Goal: Check status: Check status

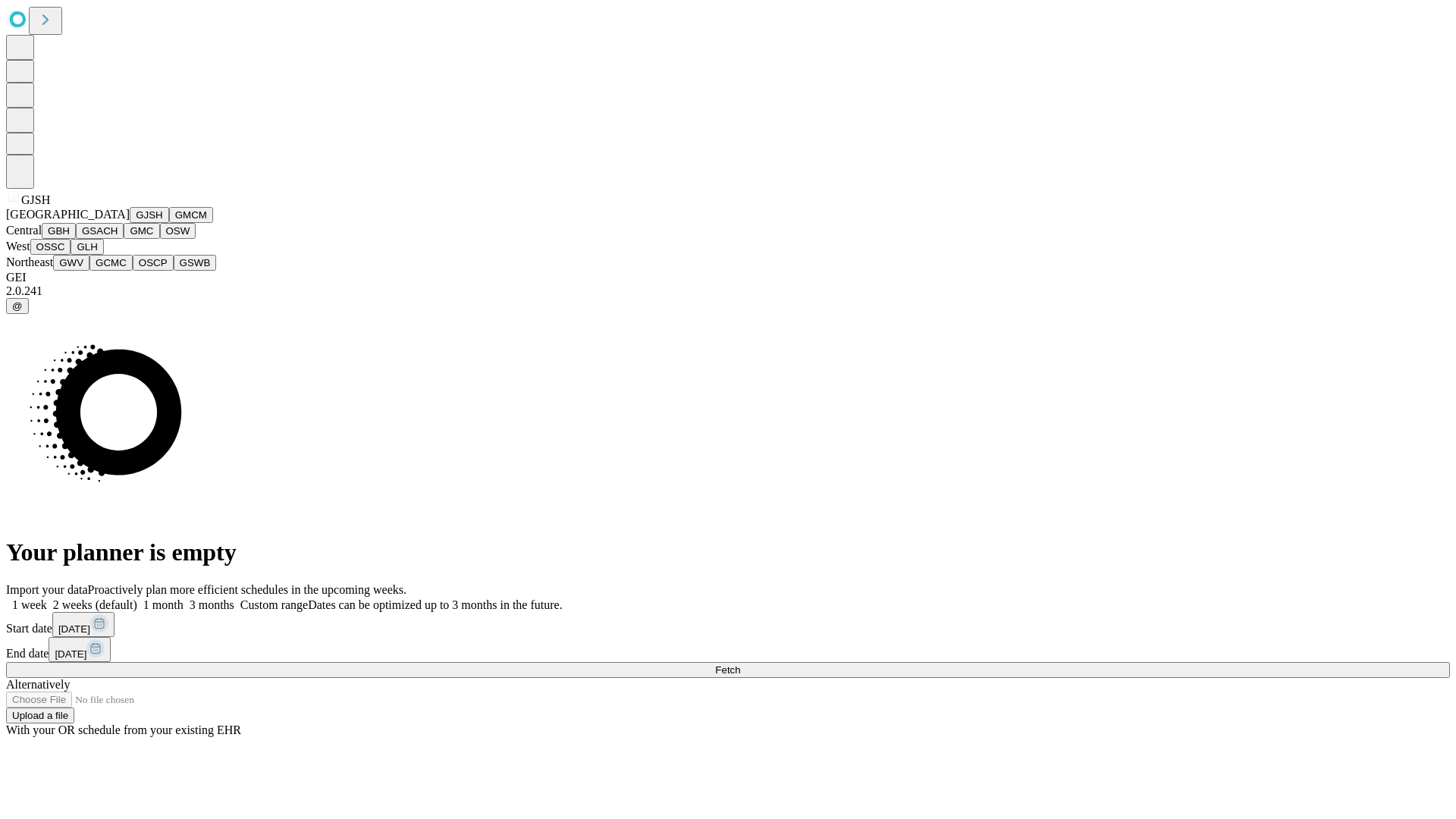
click at [130, 223] on button "GJSH" at bounding box center [150, 215] width 40 height 16
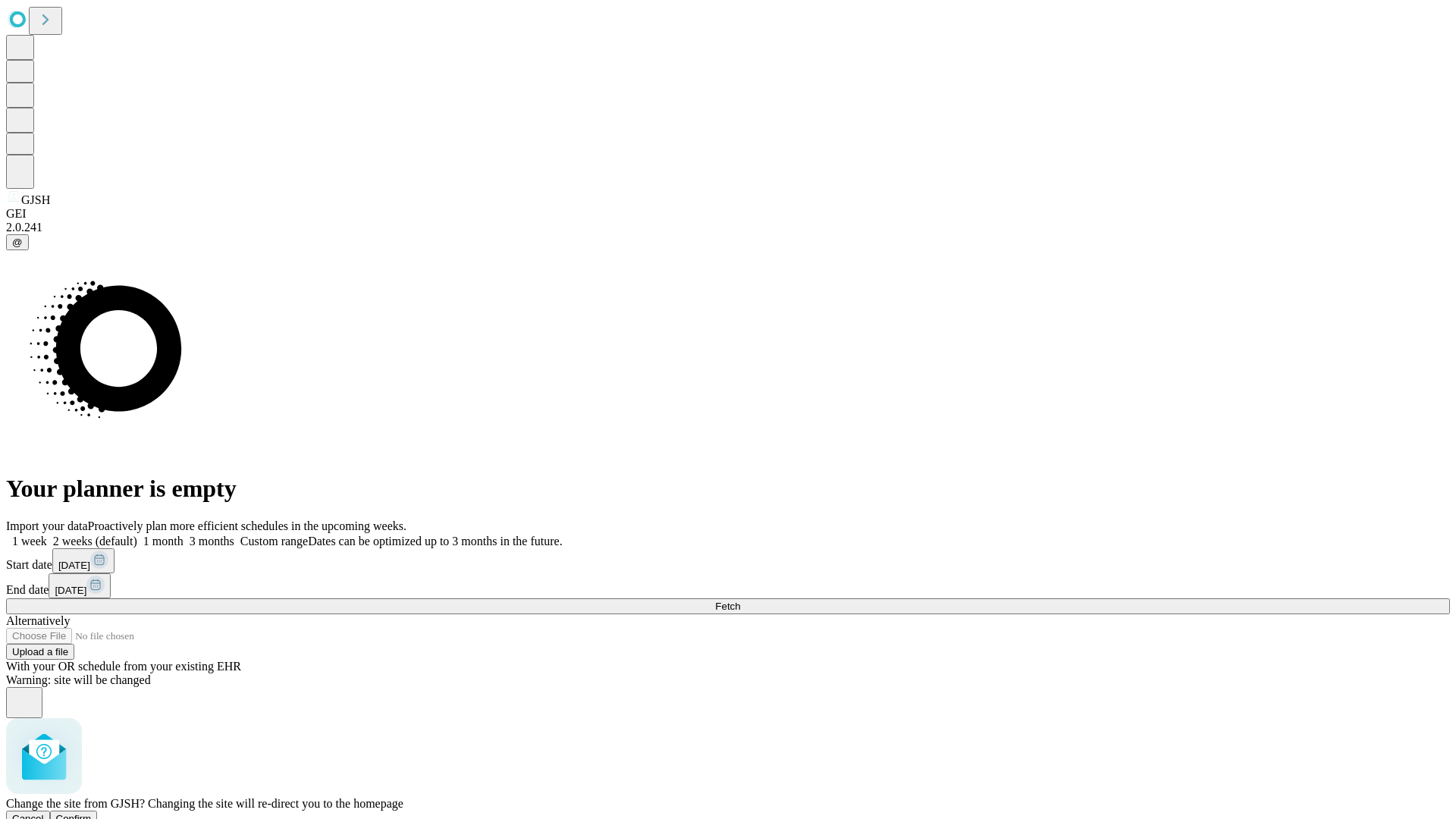
click at [92, 813] on span "Confirm" at bounding box center [74, 818] width 36 height 11
click at [184, 534] on label "1 month" at bounding box center [160, 540] width 46 height 13
click at [740, 601] on span "Fetch" at bounding box center [728, 606] width 25 height 11
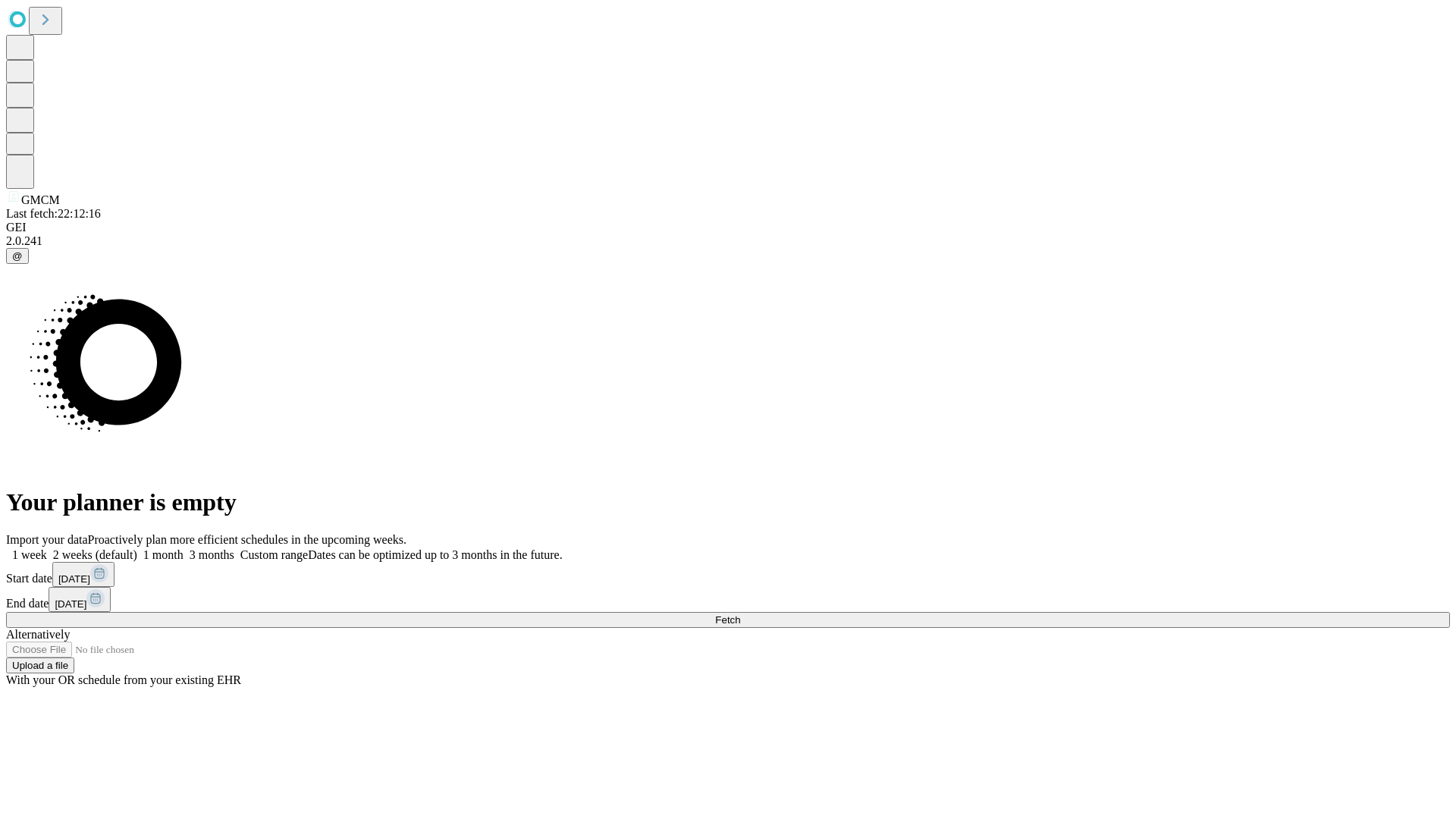
click at [184, 548] on label "1 month" at bounding box center [160, 555] width 46 height 13
click at [740, 614] on span "Fetch" at bounding box center [728, 620] width 25 height 11
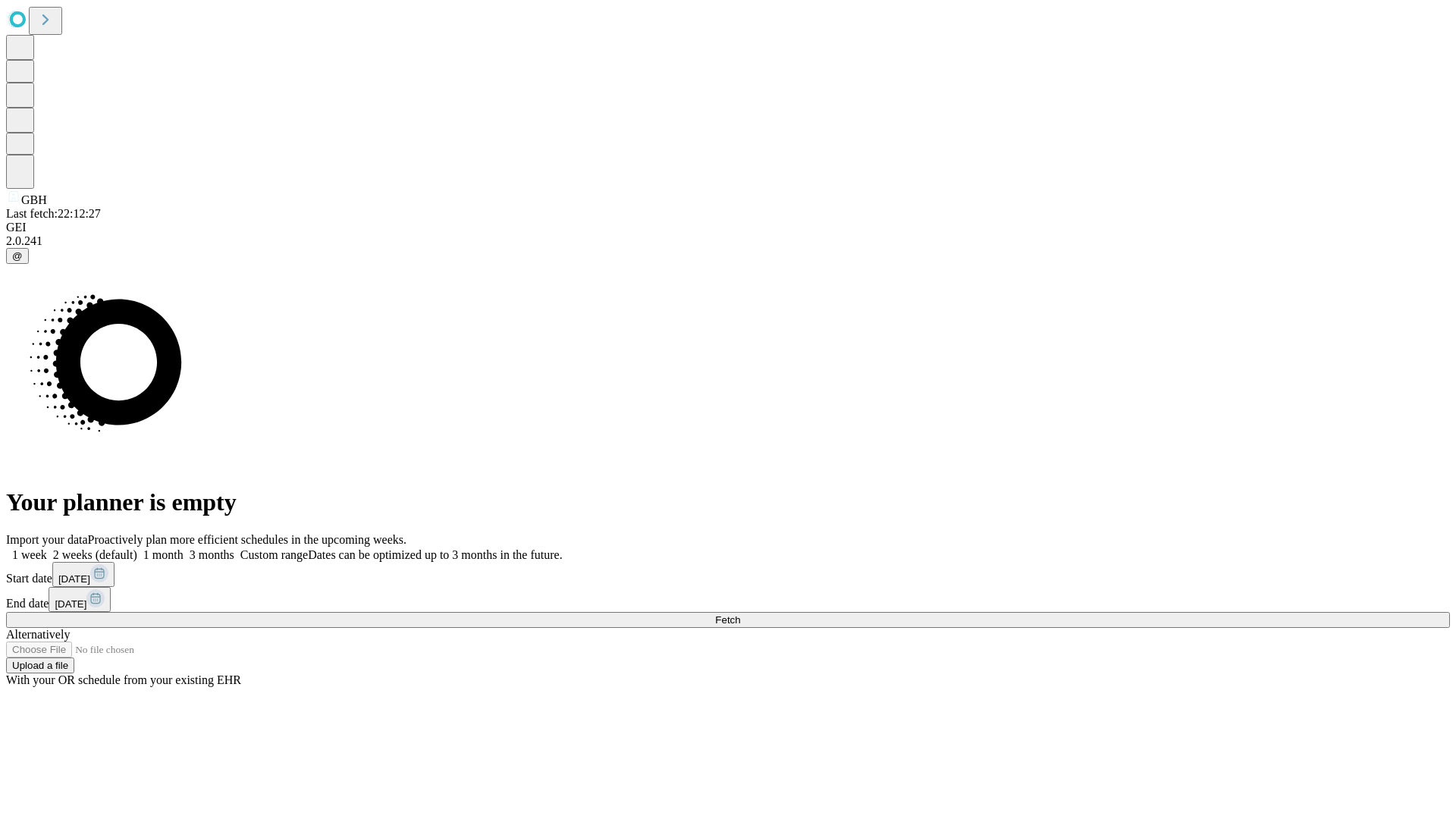
click at [184, 548] on label "1 month" at bounding box center [160, 555] width 46 height 13
click at [740, 614] on span "Fetch" at bounding box center [728, 620] width 25 height 11
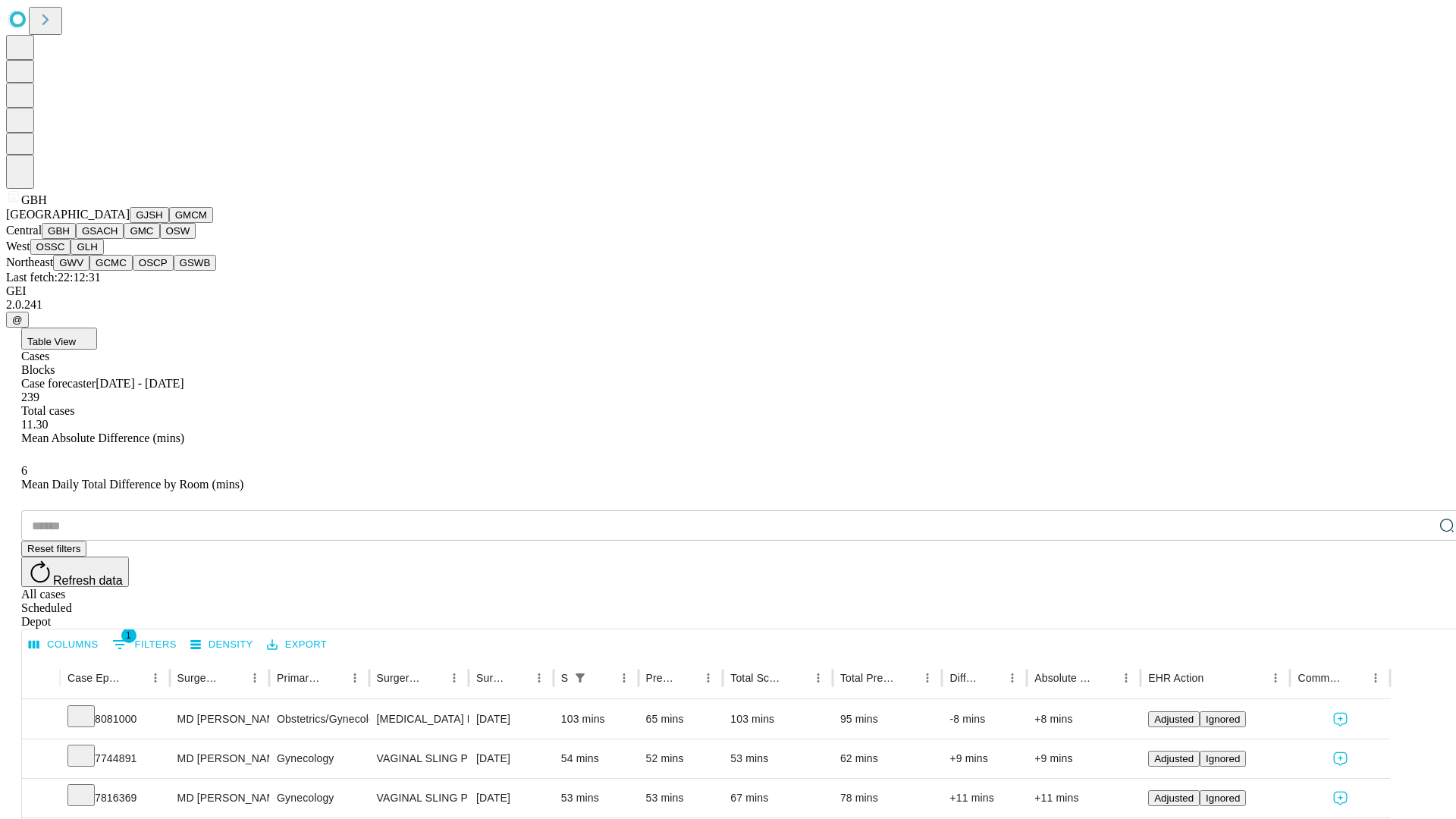
click at [117, 239] on button "GSACH" at bounding box center [100, 231] width 48 height 16
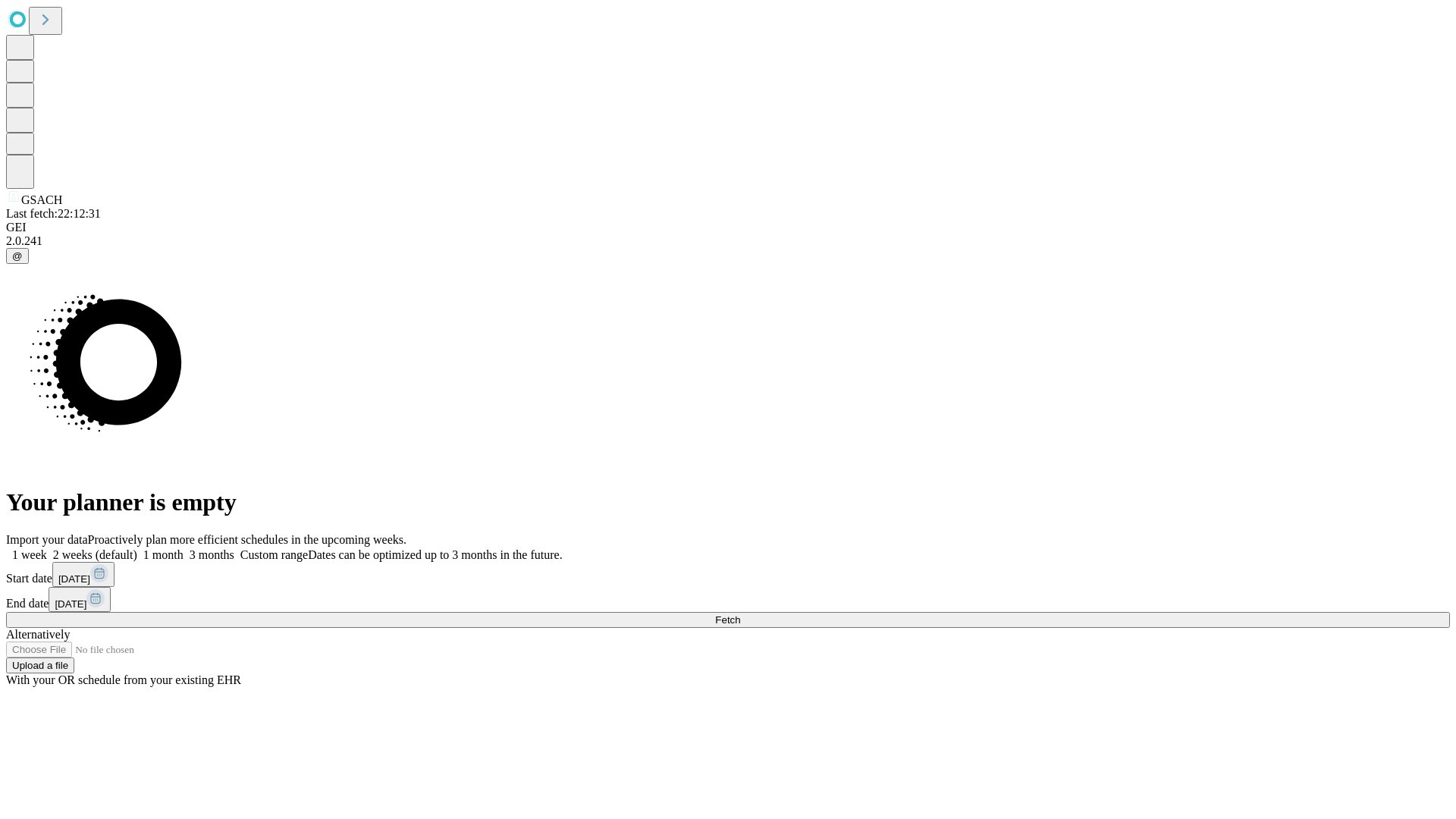
click at [740, 614] on span "Fetch" at bounding box center [728, 620] width 25 height 11
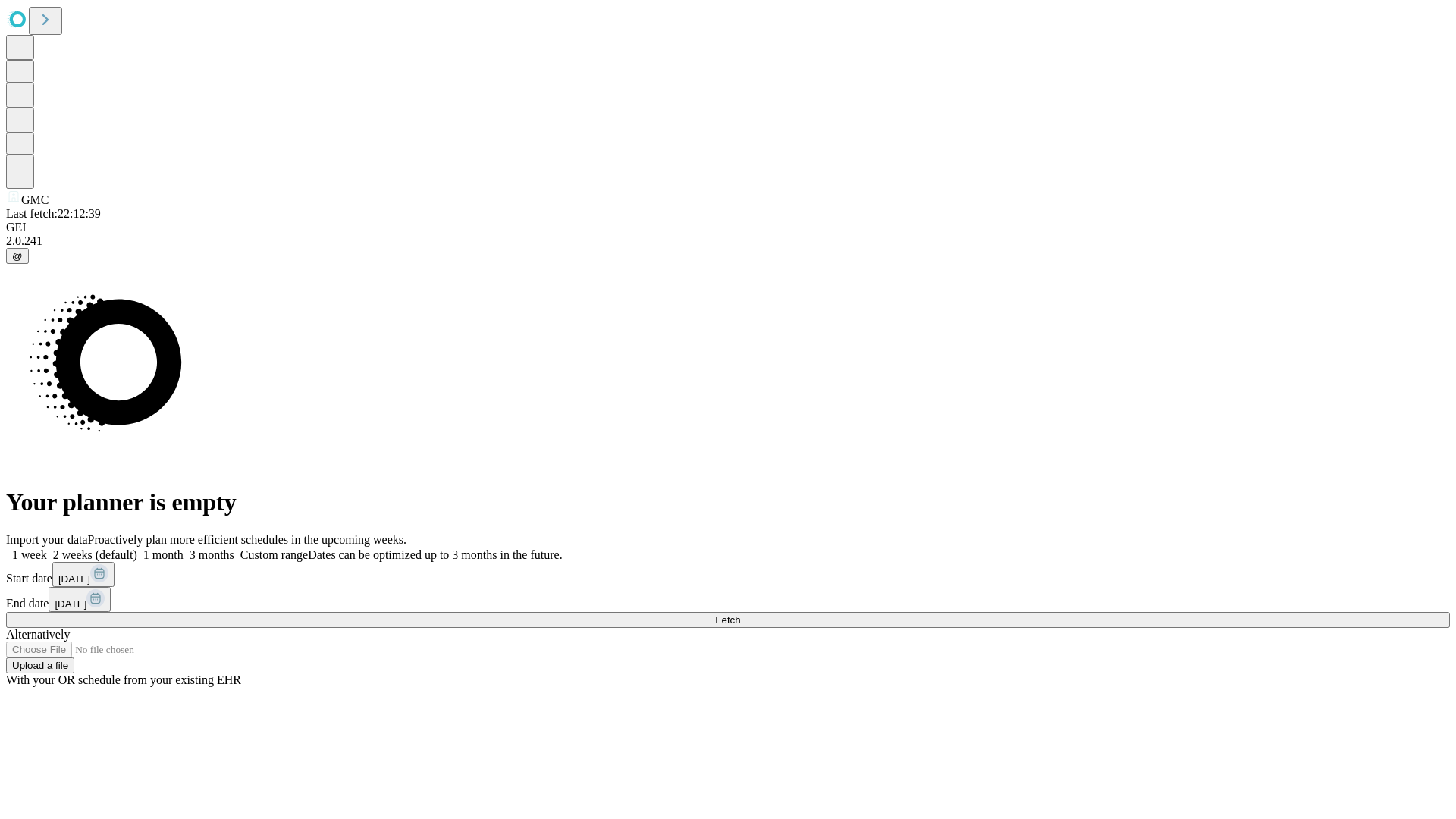
click at [184, 548] on label "1 month" at bounding box center [160, 555] width 46 height 13
click at [740, 614] on span "Fetch" at bounding box center [728, 620] width 25 height 11
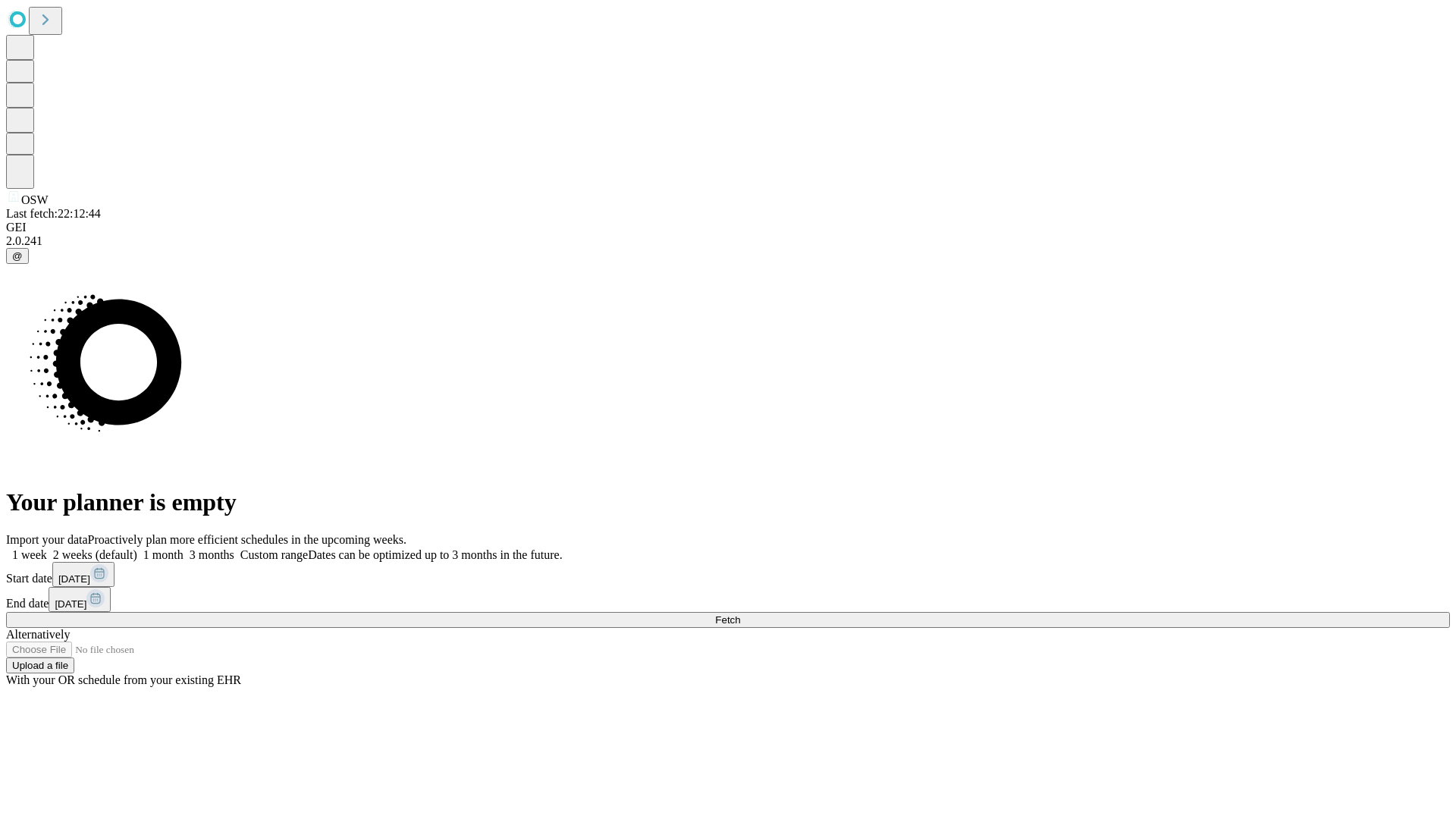
click at [184, 548] on label "1 month" at bounding box center [160, 555] width 46 height 13
click at [740, 614] on span "Fetch" at bounding box center [728, 620] width 25 height 11
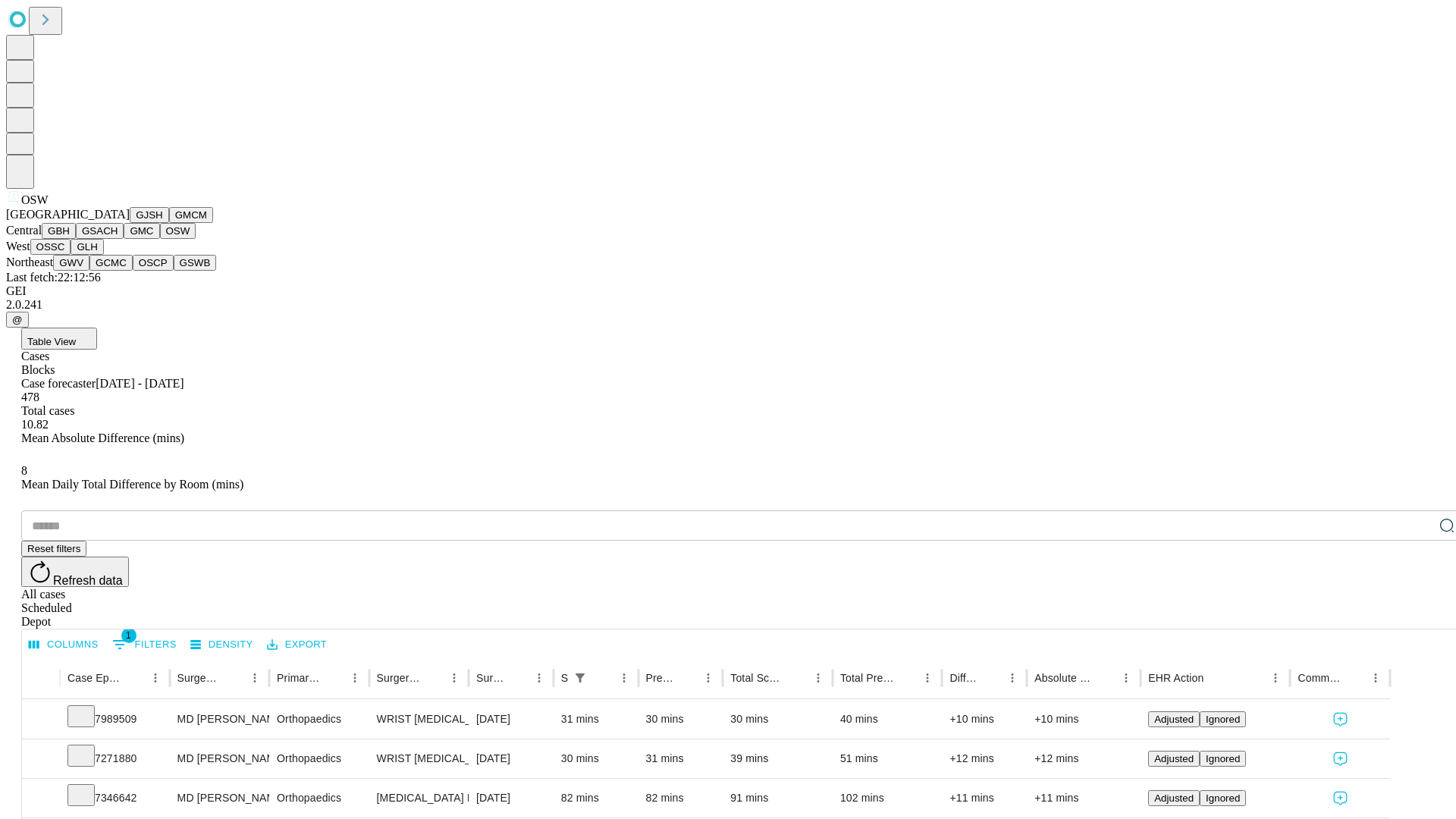
click at [71, 255] on button "OSSC" at bounding box center [51, 247] width 41 height 16
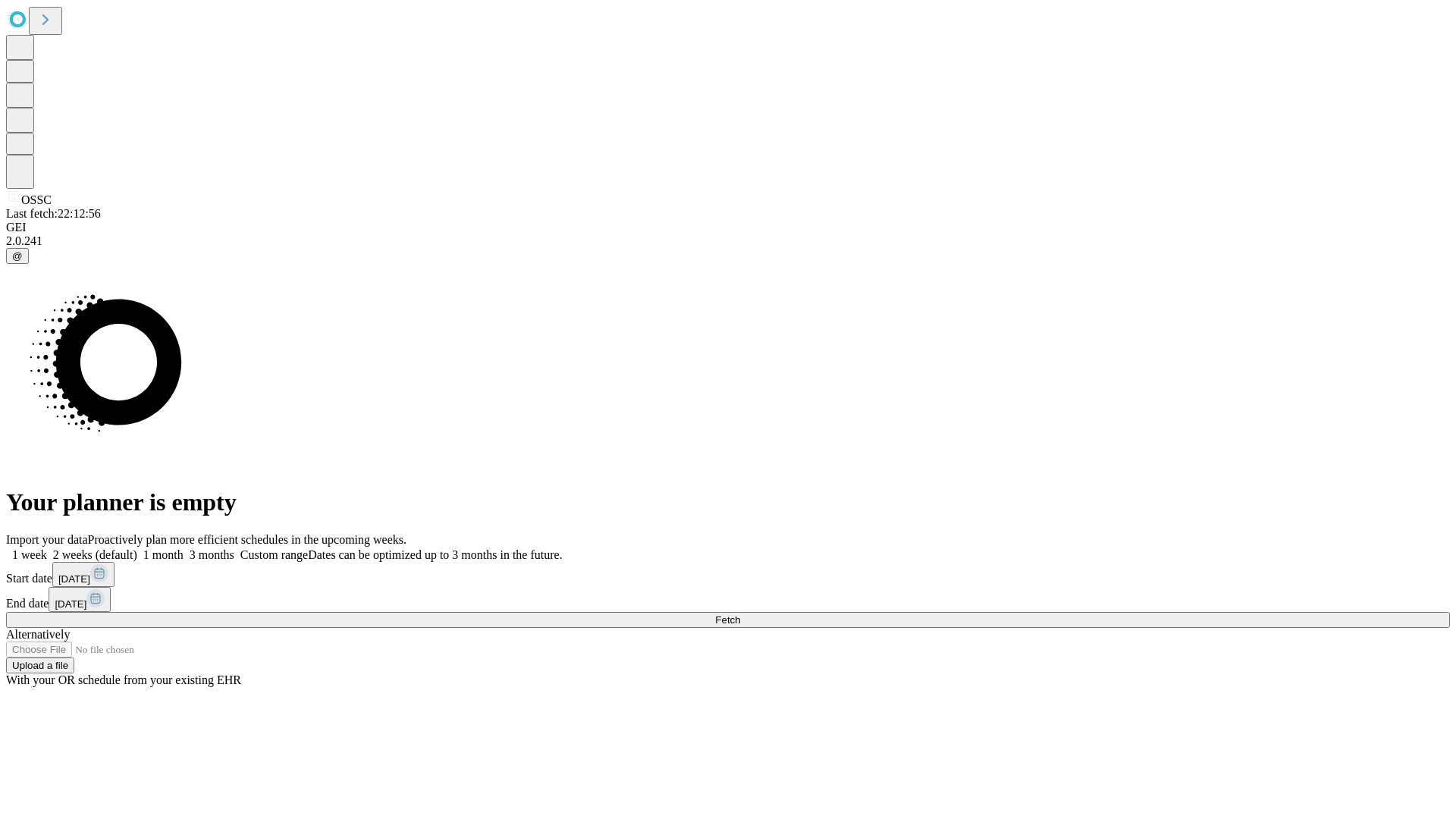
click at [184, 548] on label "1 month" at bounding box center [160, 555] width 46 height 13
click at [740, 614] on span "Fetch" at bounding box center [728, 620] width 25 height 11
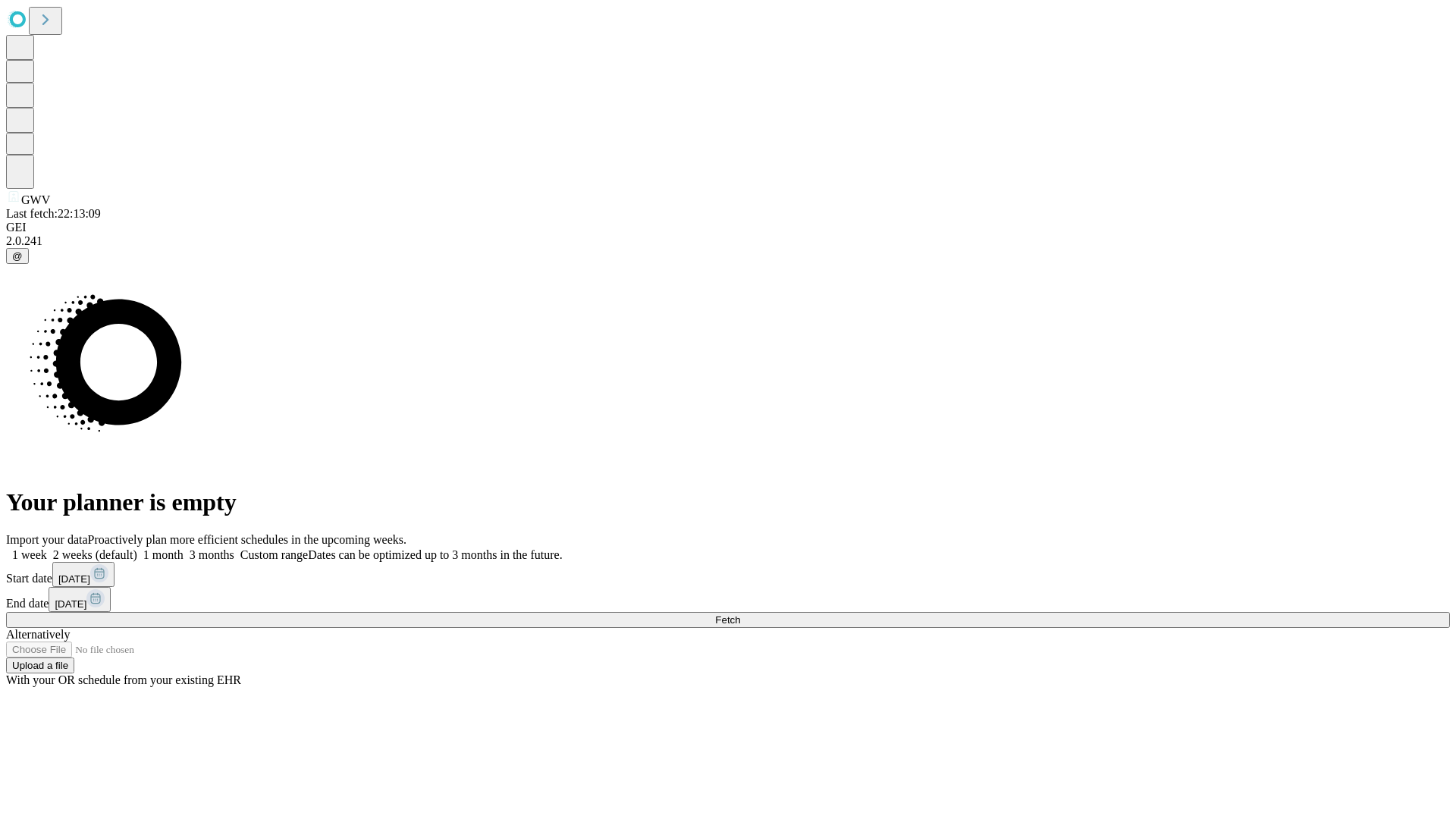
click at [184, 548] on label "1 month" at bounding box center [160, 555] width 46 height 13
click at [740, 614] on span "Fetch" at bounding box center [728, 620] width 25 height 11
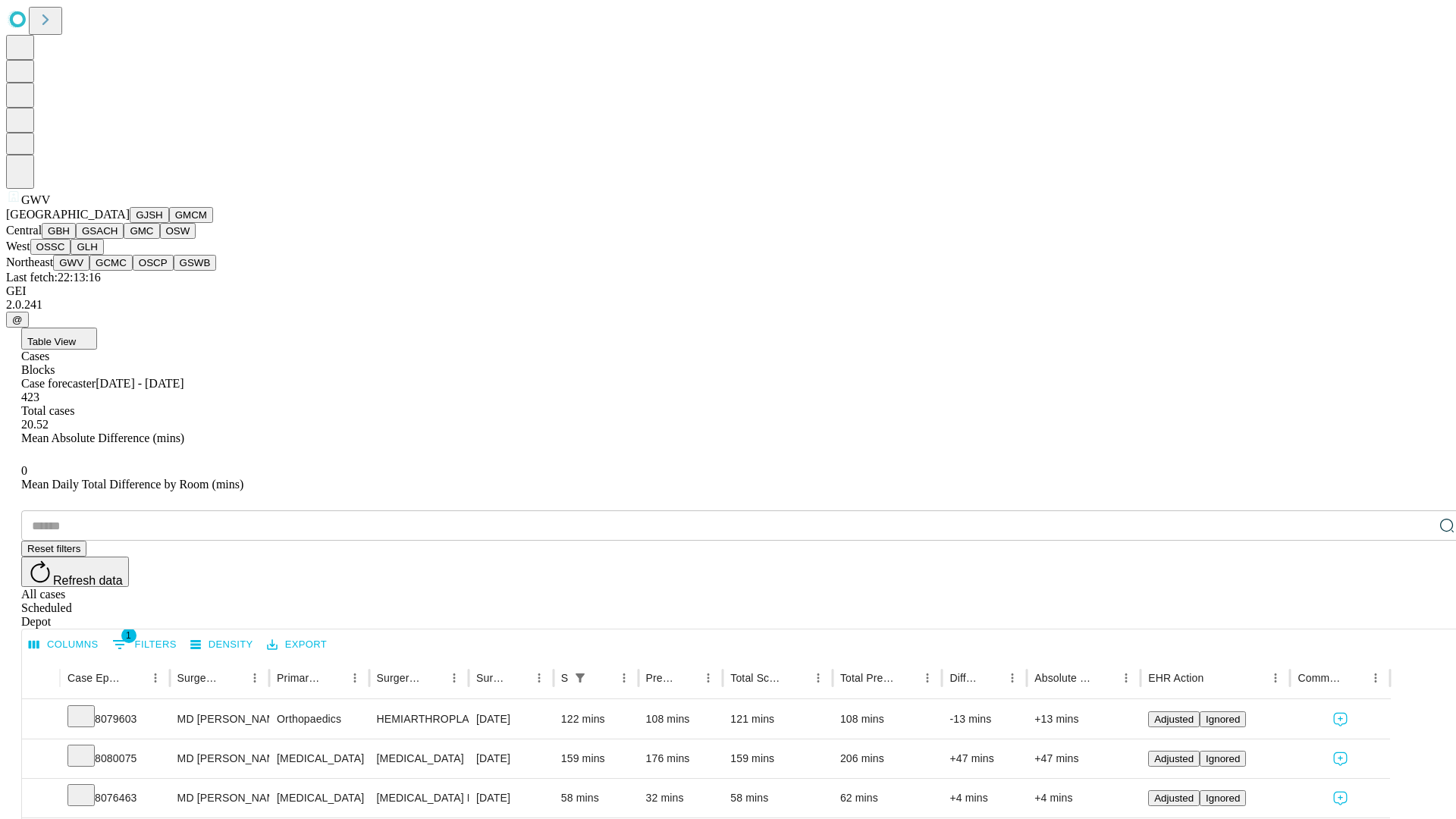
click at [117, 271] on button "GCMC" at bounding box center [111, 263] width 44 height 16
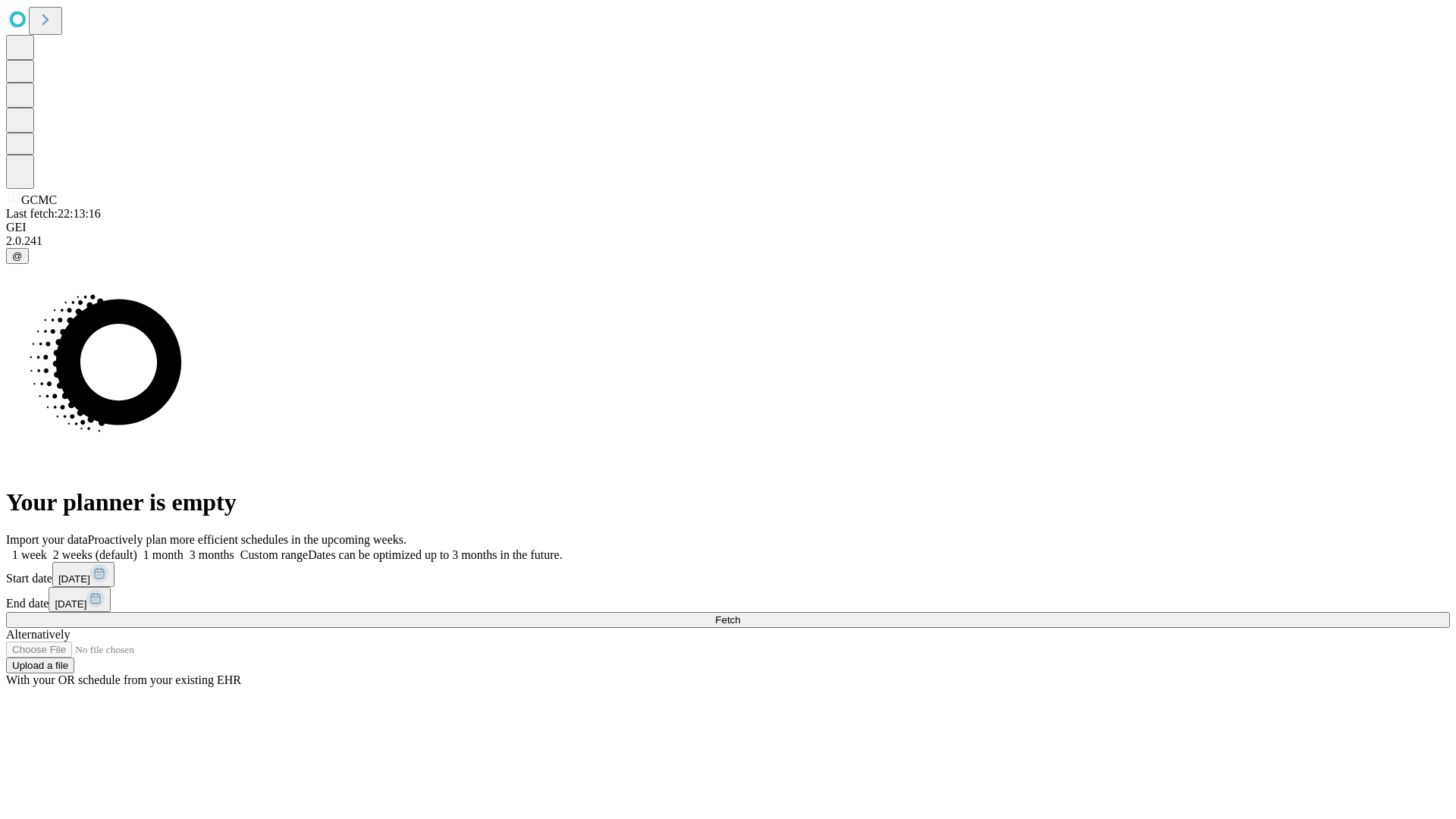
click at [184, 548] on label "1 month" at bounding box center [160, 555] width 46 height 13
click at [740, 614] on span "Fetch" at bounding box center [728, 620] width 25 height 11
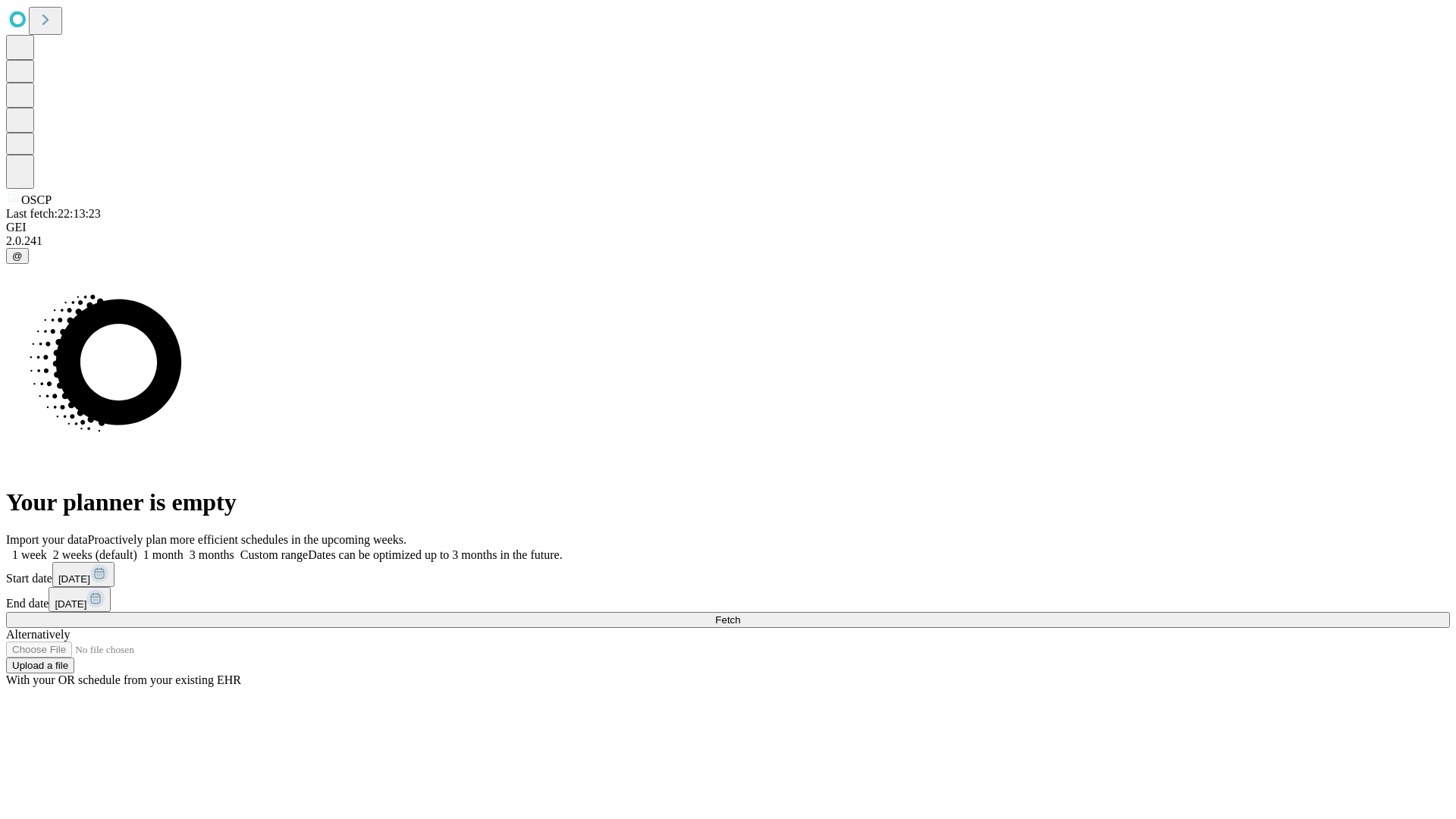
click at [184, 548] on label "1 month" at bounding box center [160, 555] width 46 height 13
click at [740, 614] on span "Fetch" at bounding box center [728, 620] width 25 height 11
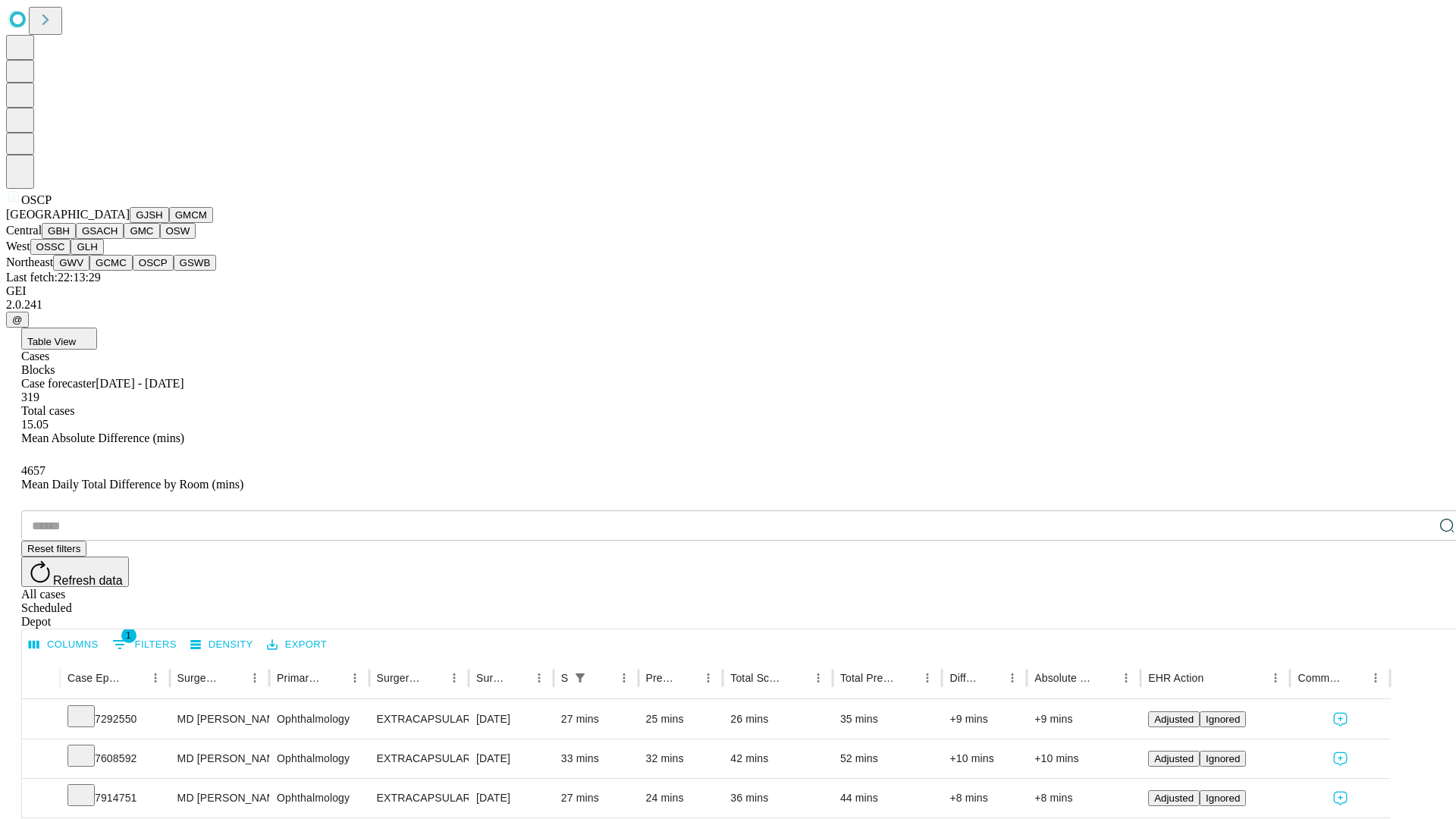
click at [173, 271] on button "GSWB" at bounding box center [195, 263] width 44 height 16
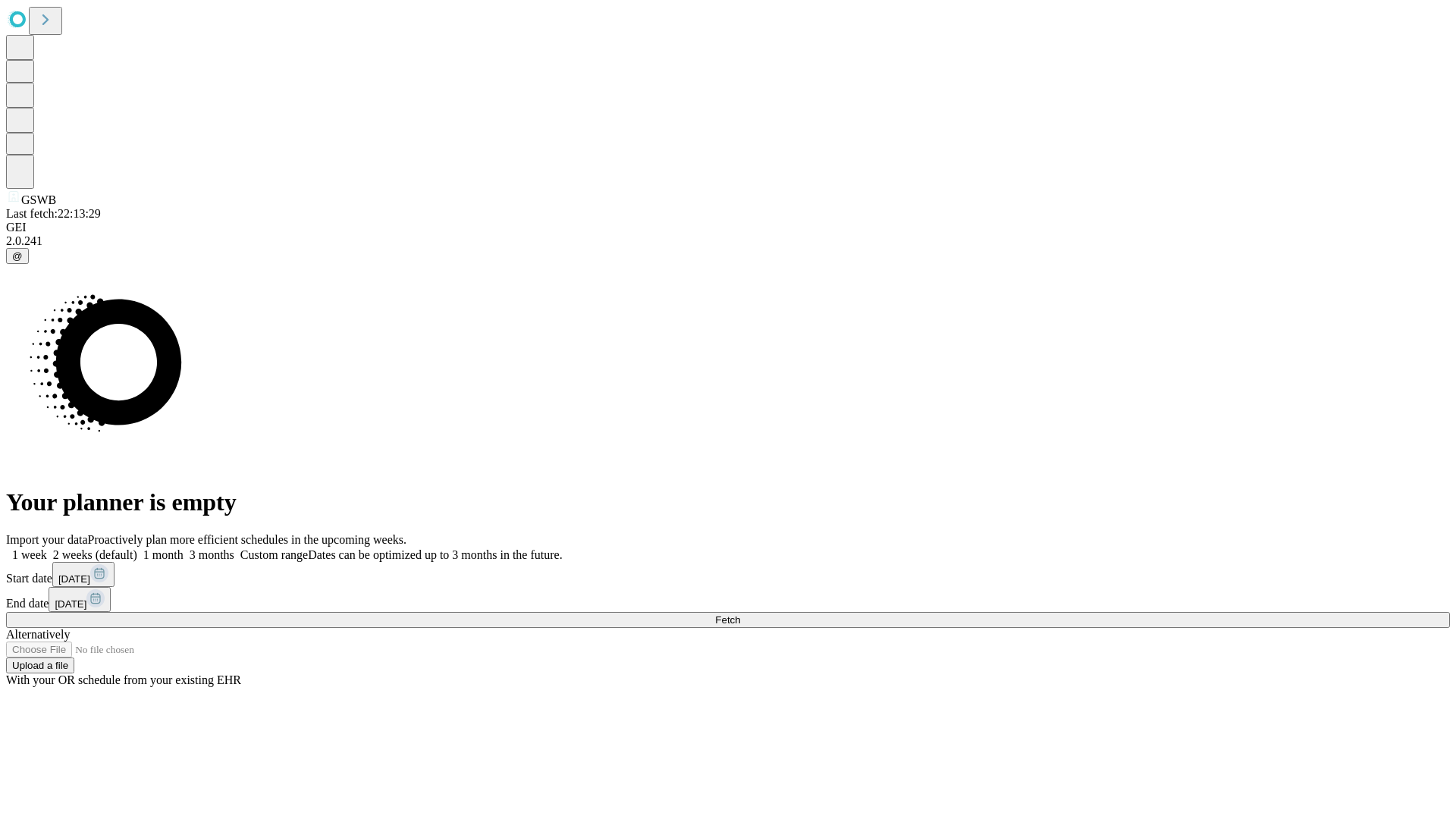
click at [184, 548] on label "1 month" at bounding box center [160, 555] width 46 height 13
click at [740, 614] on span "Fetch" at bounding box center [728, 620] width 25 height 11
